Goal: Communication & Community: Answer question/provide support

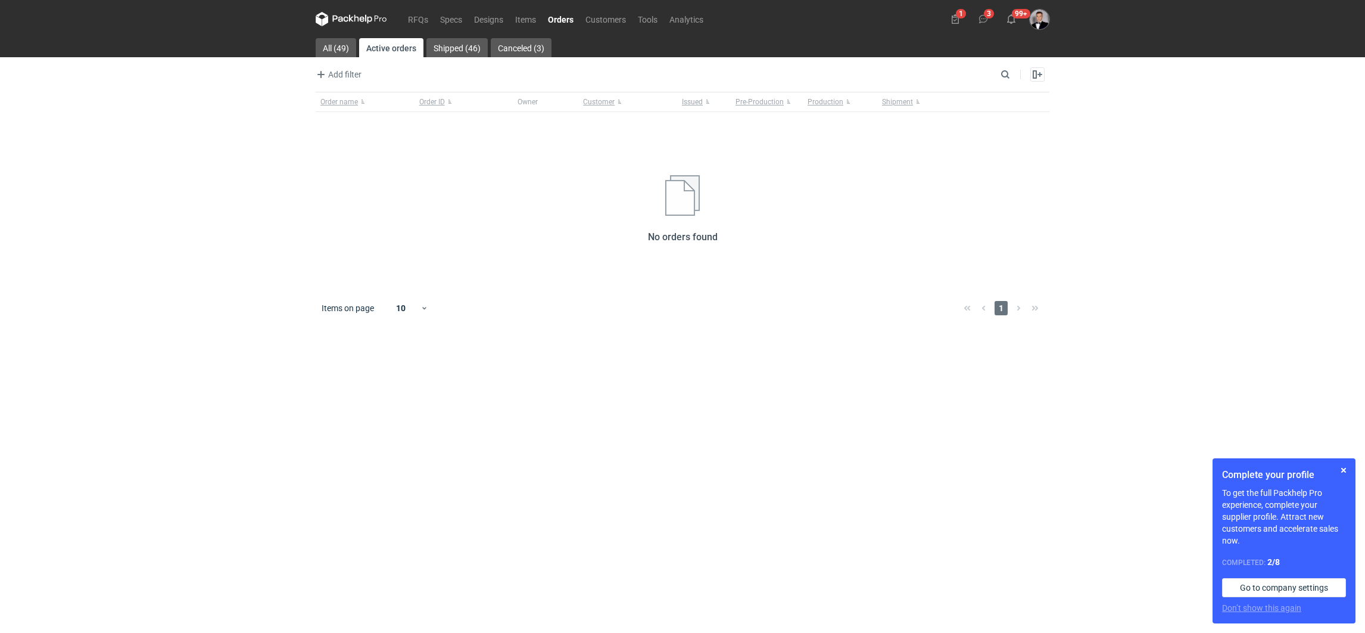
click at [444, 63] on main "All (49) Active orders Shipped (46) Canceled (3) Add filter Owner first name Ow…" at bounding box center [682, 335] width 743 height 595
click at [451, 49] on link "Shipped (46)" at bounding box center [457, 47] width 61 height 19
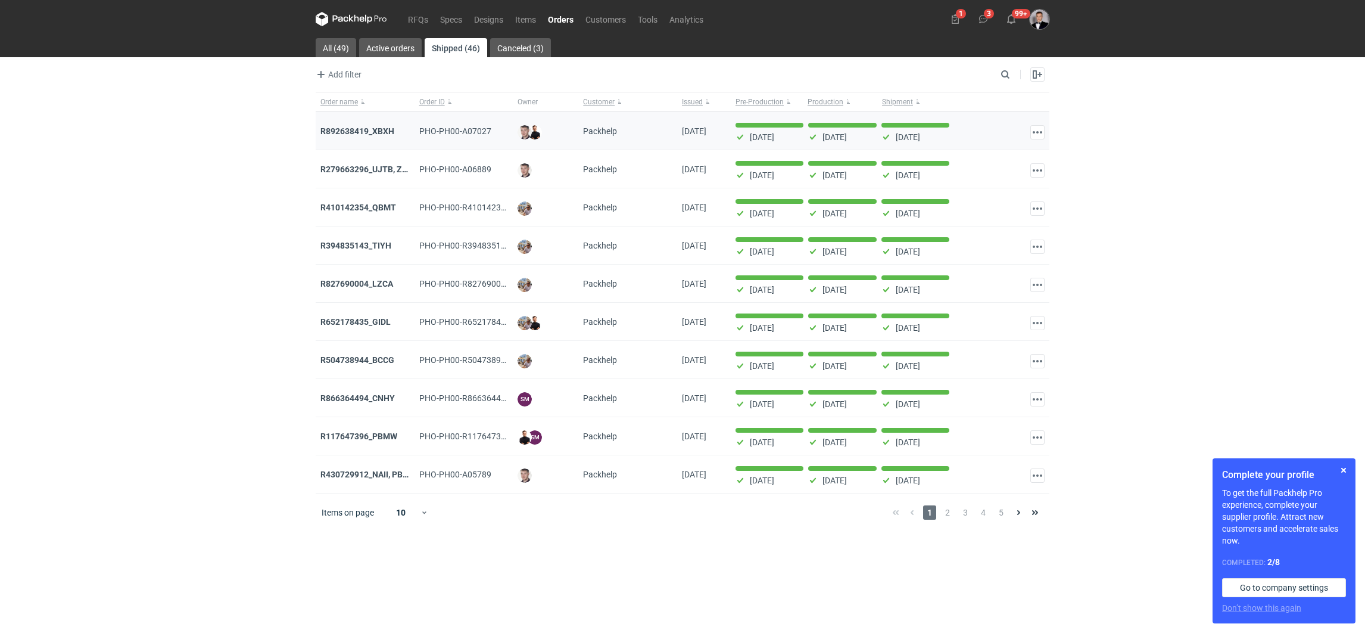
click at [381, 136] on div "R892638419_XBXH" at bounding box center [365, 131] width 89 height 12
click at [382, 130] on strong "R892638419_XBXH" at bounding box center [358, 131] width 74 height 10
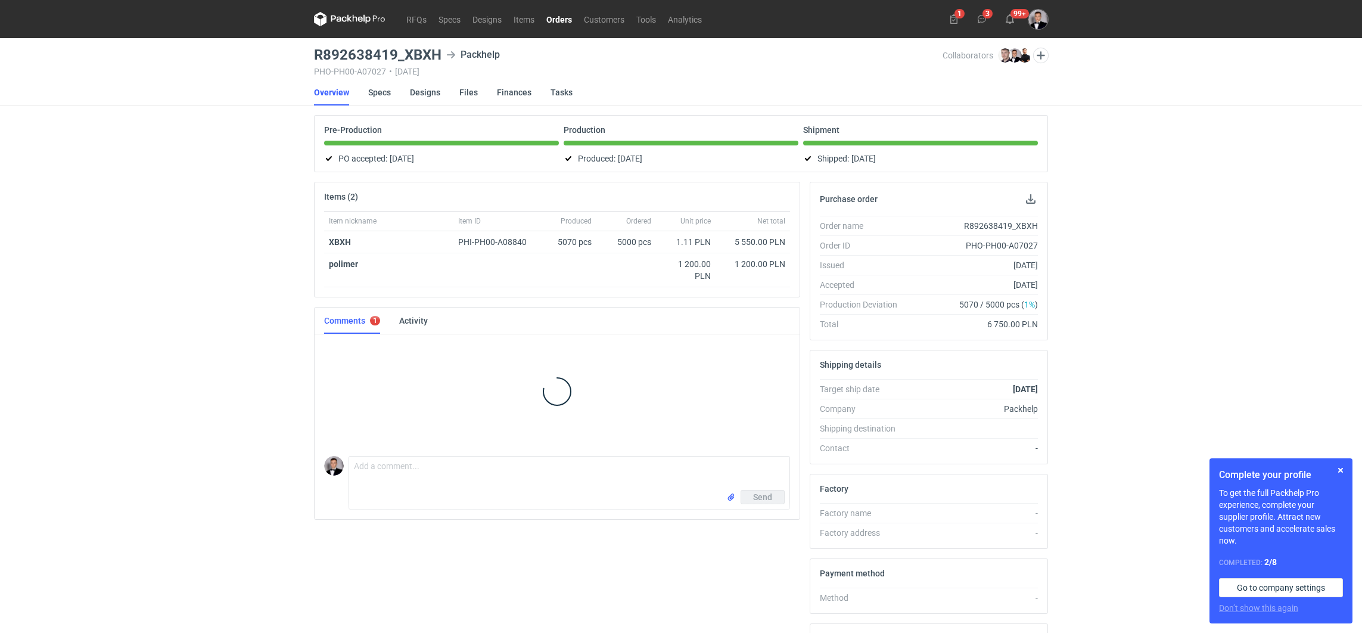
scroll to position [135, 0]
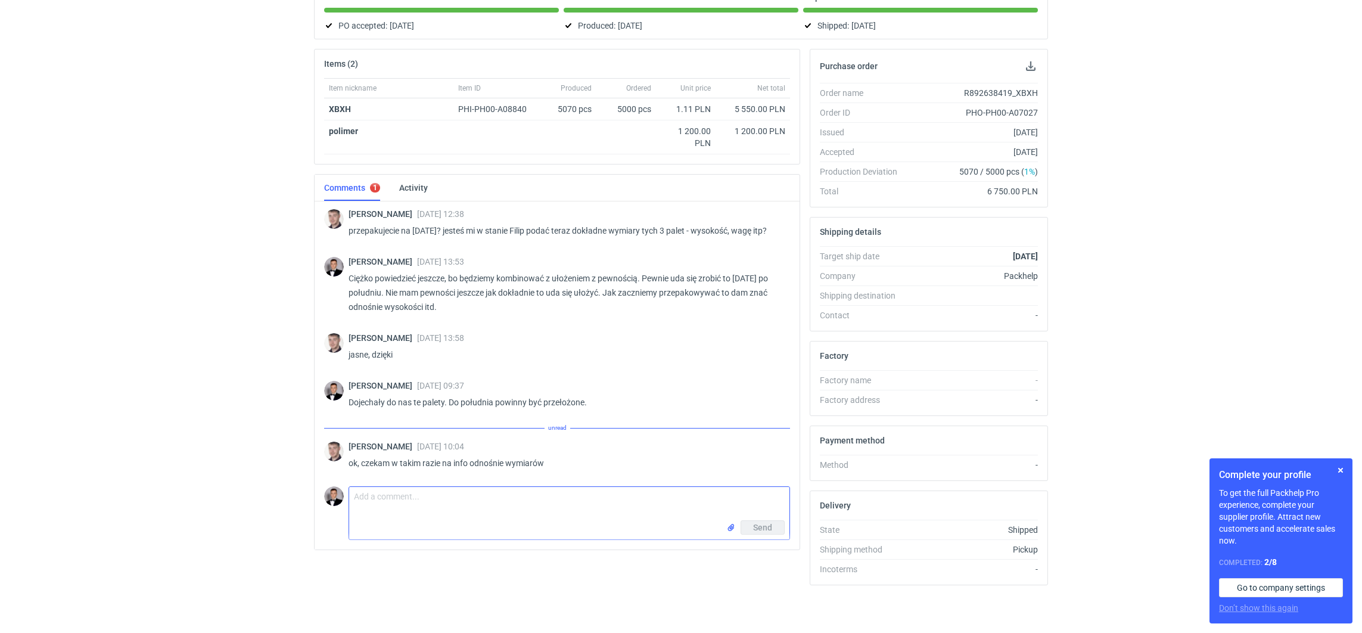
click at [468, 491] on textarea "Comment message" at bounding box center [569, 503] width 440 height 33
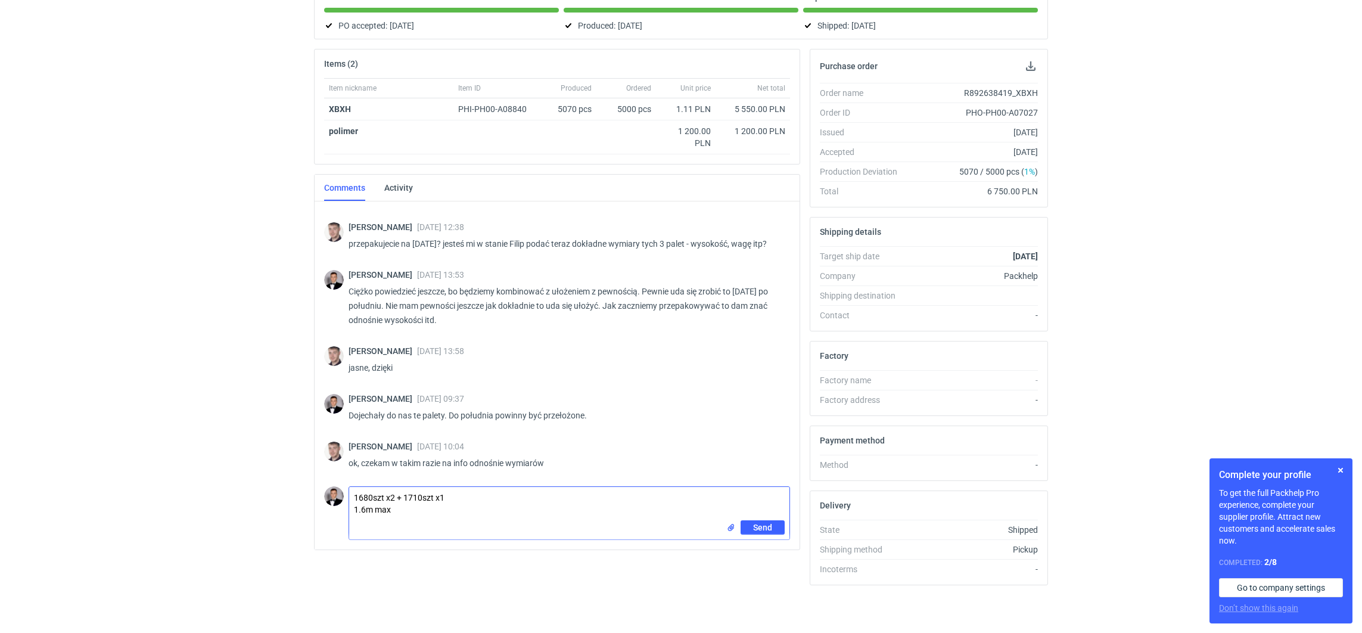
scroll to position [0, 0]
drag, startPoint x: 761, startPoint y: 531, endPoint x: 760, endPoint y: 546, distance: 14.9
click at [763, 532] on textarea "1680szt x2 + 1710szt x1 1.6m max 215kg x3 1200x800 bez wystawek Są już gotowe d…" at bounding box center [569, 519] width 440 height 65
type textarea "1680szt x2 + 1710szt x1 1.6m max 215kg x3 1200x800 bez wystawek Są już gotowe d…"
click at [757, 555] on span "Send" at bounding box center [762, 559] width 19 height 8
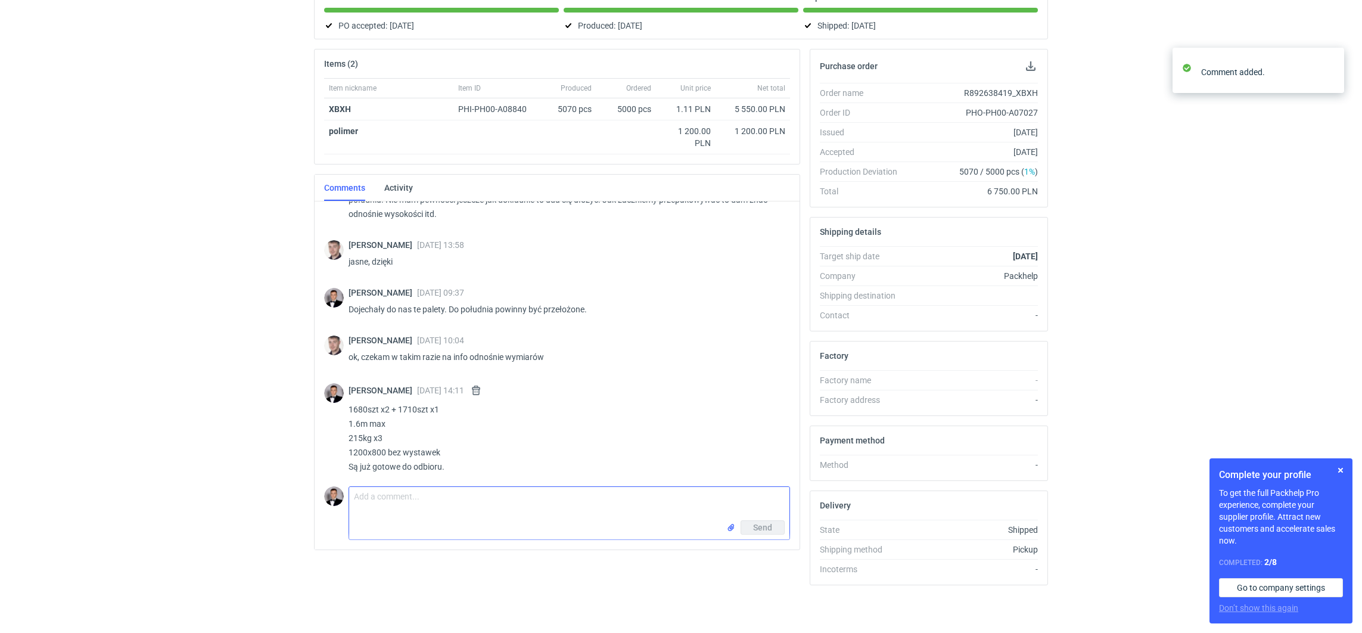
scroll to position [912, 0]
click at [160, 324] on div "RFQs Specs Designs Items Orders Customers Tools Analytics 1 3 99+ [PERSON_NAME]…" at bounding box center [681, 183] width 1362 height 633
click at [485, 511] on textarea "Comment message" at bounding box center [569, 503] width 440 height 33
type textarea "Czekam na listy przewozowe."
click at [779, 524] on button "Send" at bounding box center [762, 527] width 44 height 14
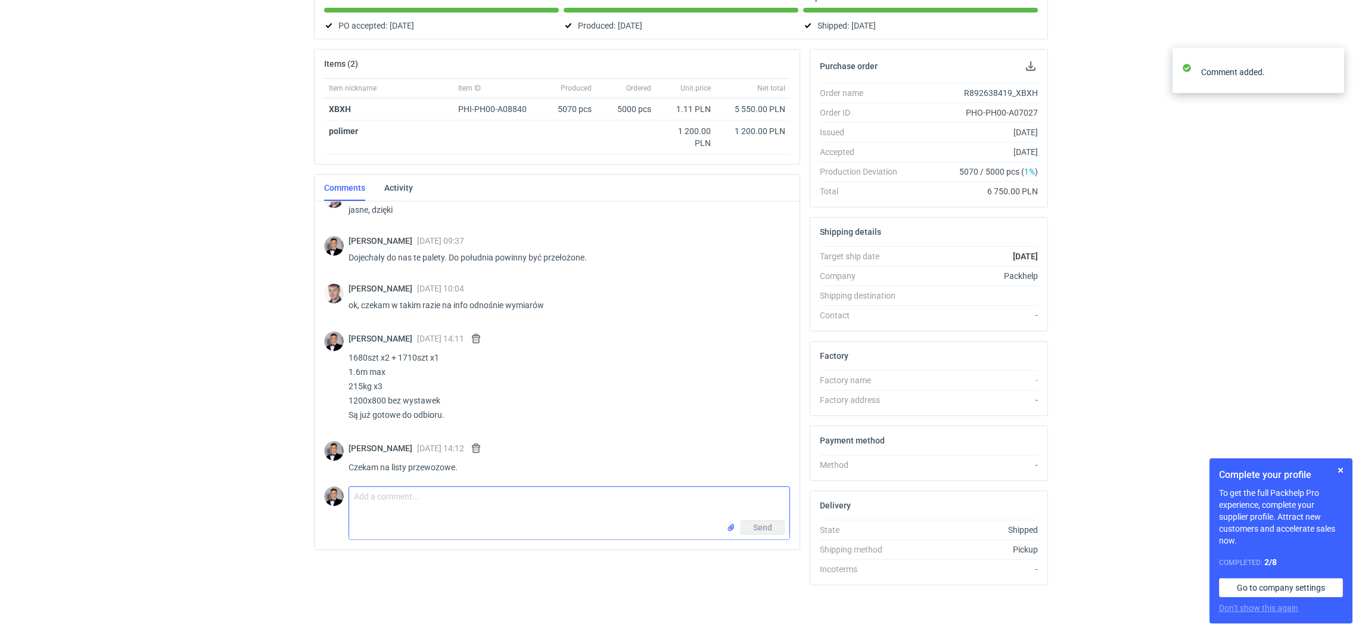
scroll to position [964, 0]
click at [151, 351] on div "RFQs Specs Designs Items Orders Customers Tools Analytics 1 3 99+ [PERSON_NAME]…" at bounding box center [681, 183] width 1362 height 633
